Goal: Task Accomplishment & Management: Manage account settings

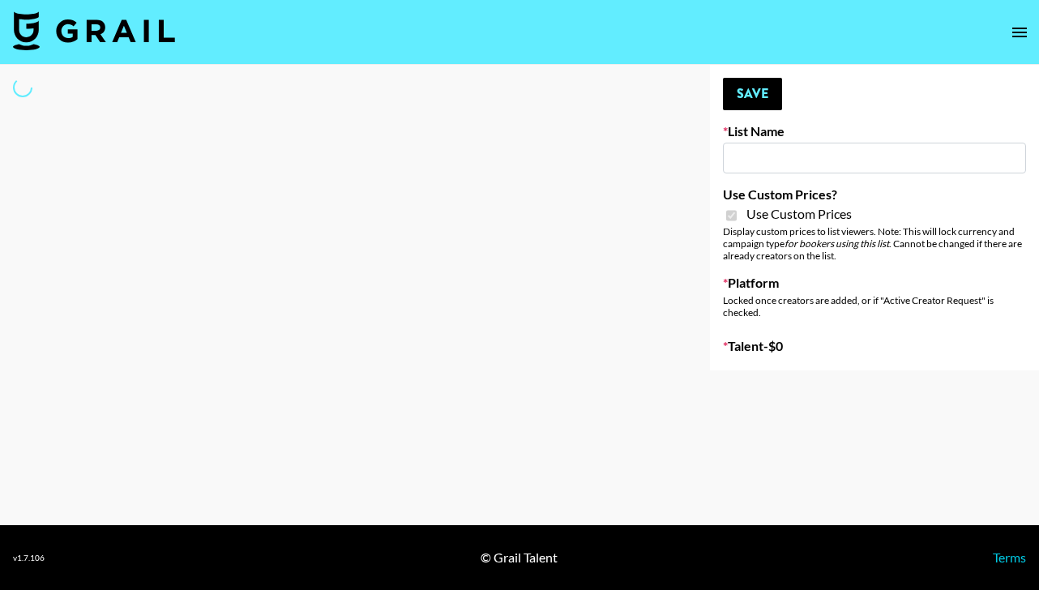
select select "Brand"
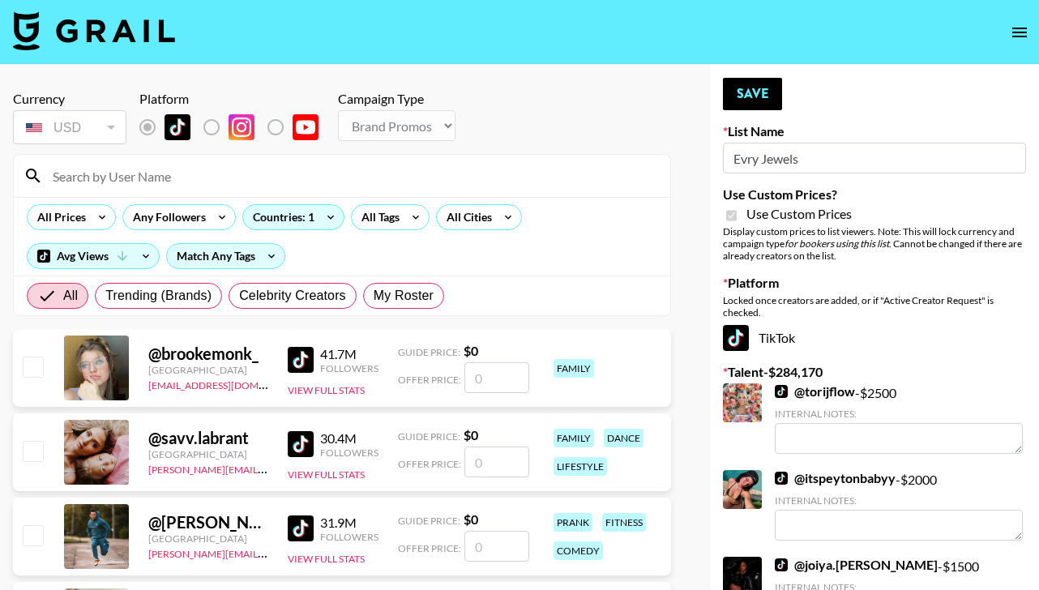
type input "Evry Jewels"
checkbox input "true"
click at [416, 302] on span "My Roster" at bounding box center [404, 295] width 60 height 19
click at [374, 296] on input "My Roster" at bounding box center [374, 296] width 0 height 0
radio input "true"
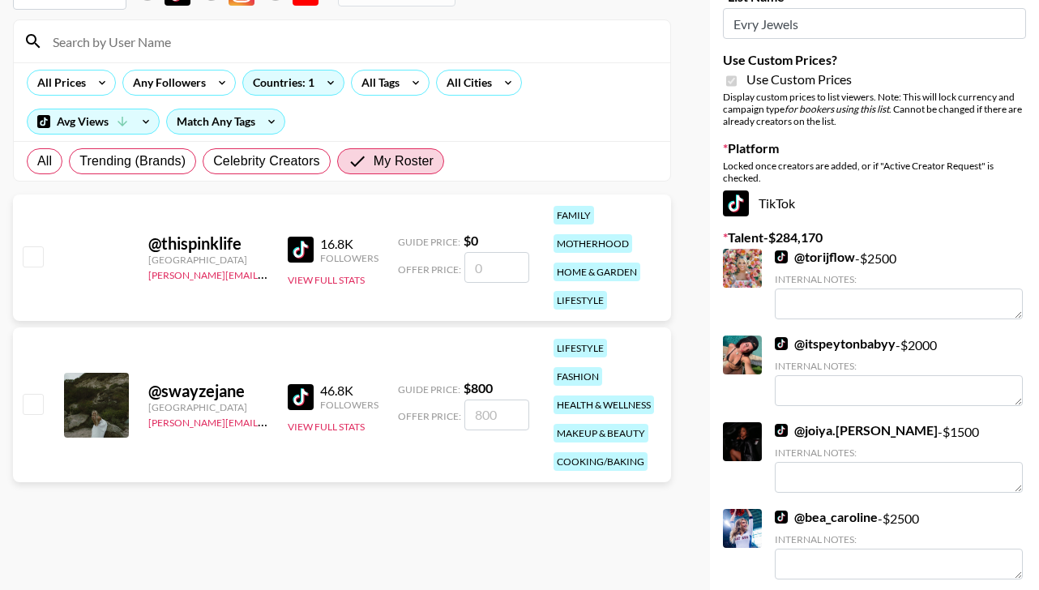
scroll to position [132, 0]
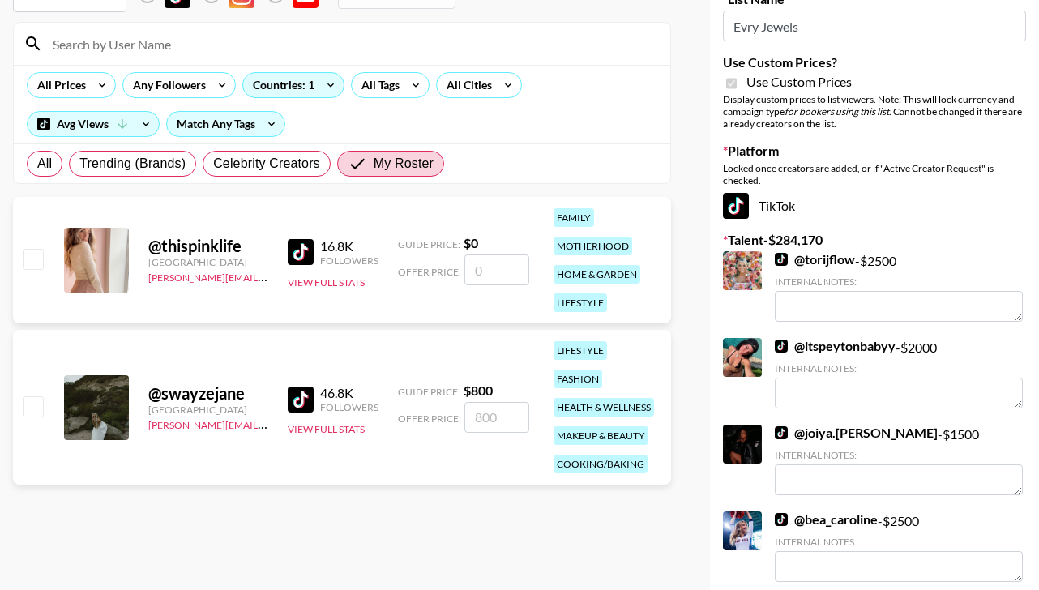
click at [40, 396] on input "checkbox" at bounding box center [32, 405] width 19 height 19
checkbox input "true"
click at [511, 416] on input "800" at bounding box center [496, 417] width 65 height 31
type input "8"
checkbox input "false"
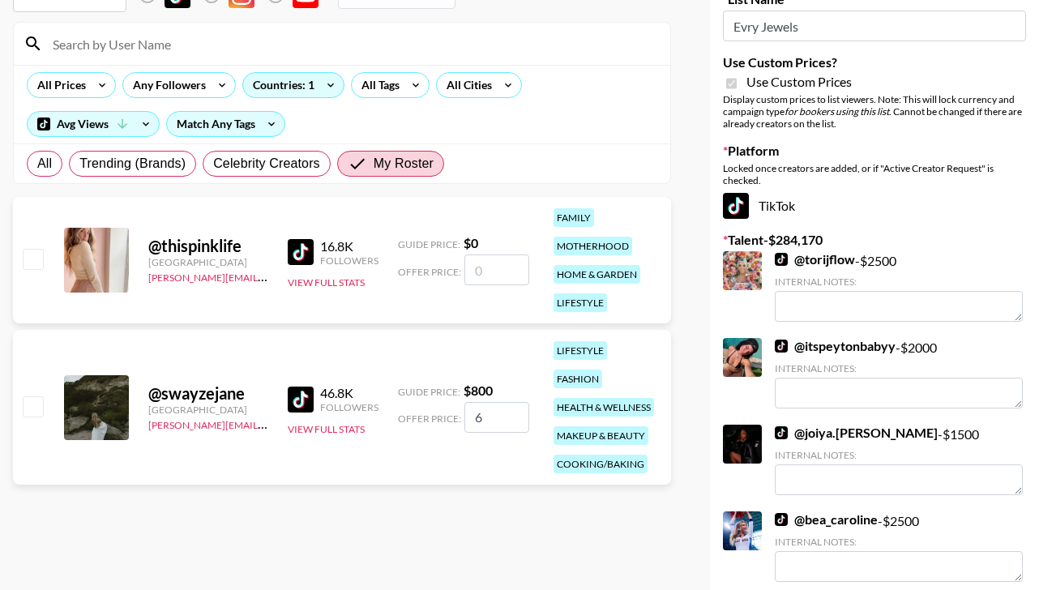
type input "60"
checkbox input "true"
type input "600"
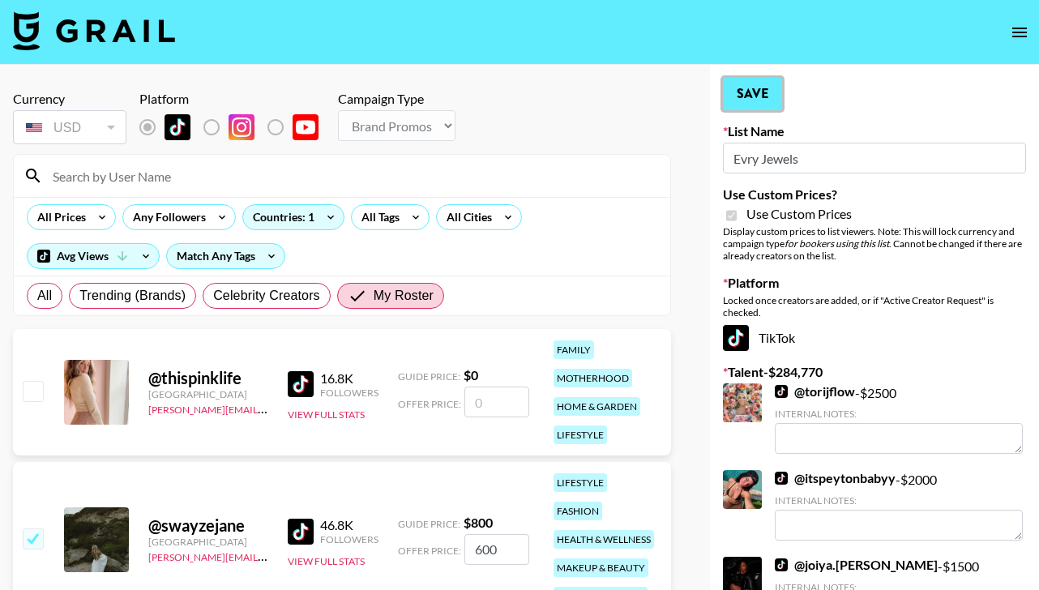
click at [757, 84] on button "Save" at bounding box center [752, 94] width 59 height 32
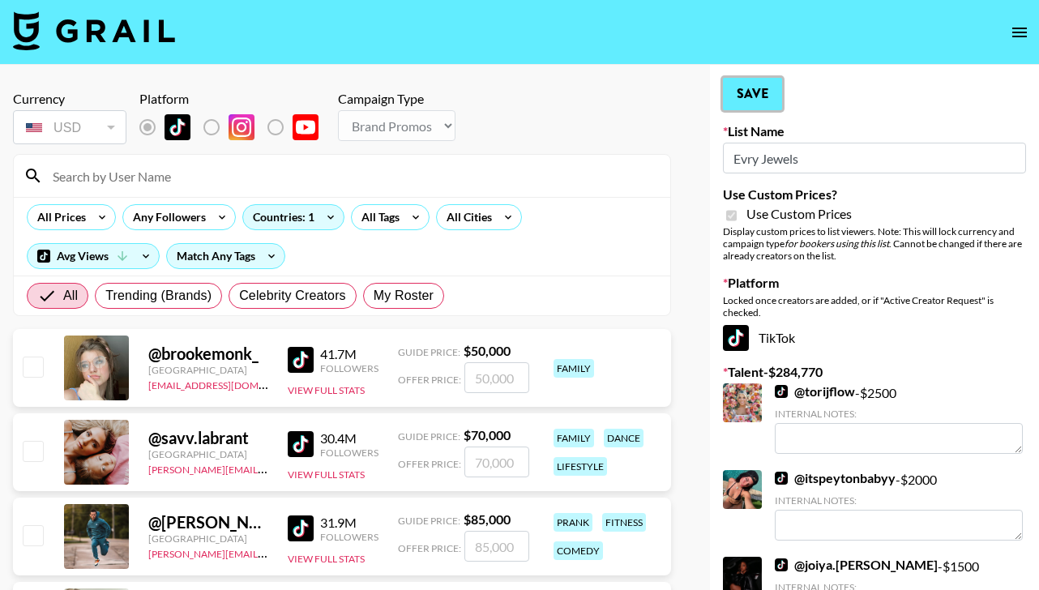
radio input "true"
